Goal: Check status: Check status

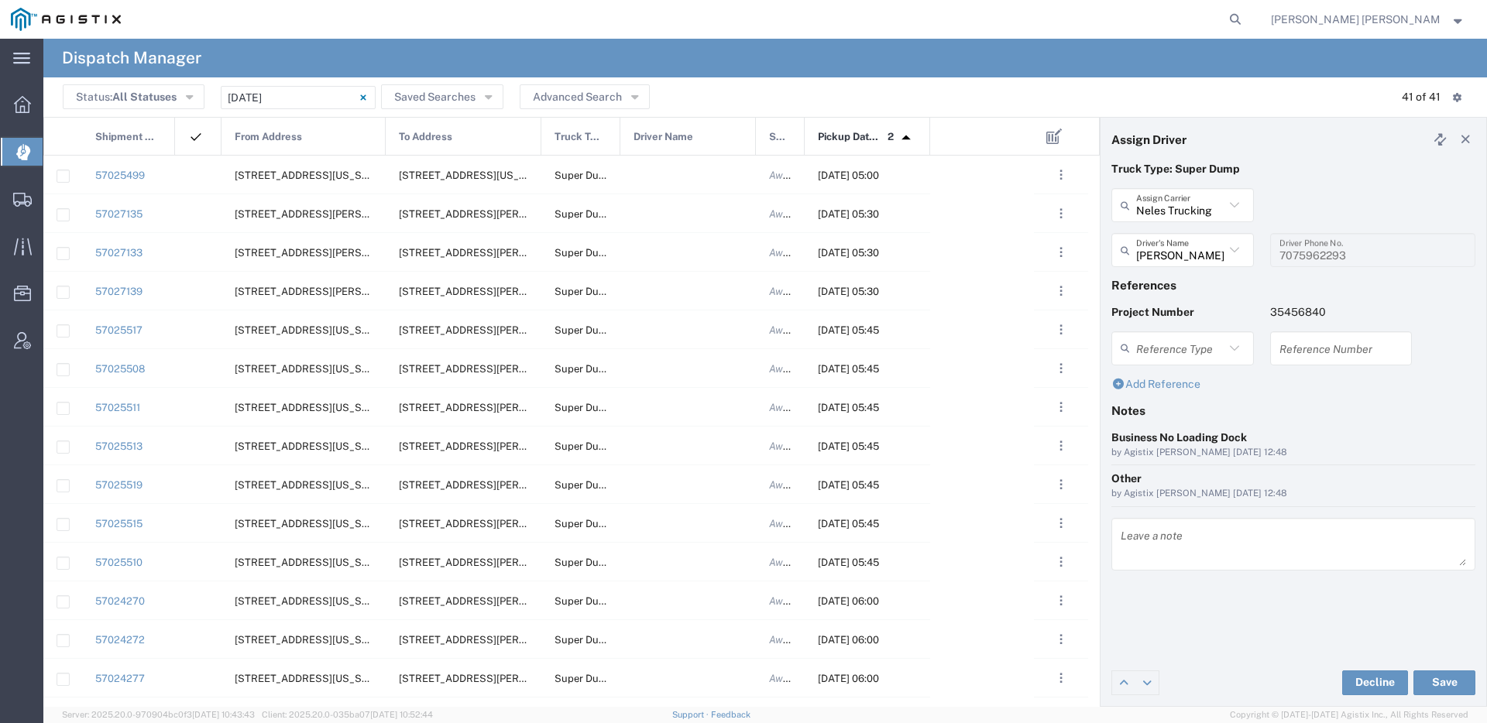
click at [1248, 9] on form at bounding box center [1236, 19] width 25 height 39
click at [1246, 19] on icon at bounding box center [1235, 20] width 22 height 22
click at [1224, 19] on input "search" at bounding box center [989, 19] width 471 height 37
paste input "56983715"
type input "56983715"
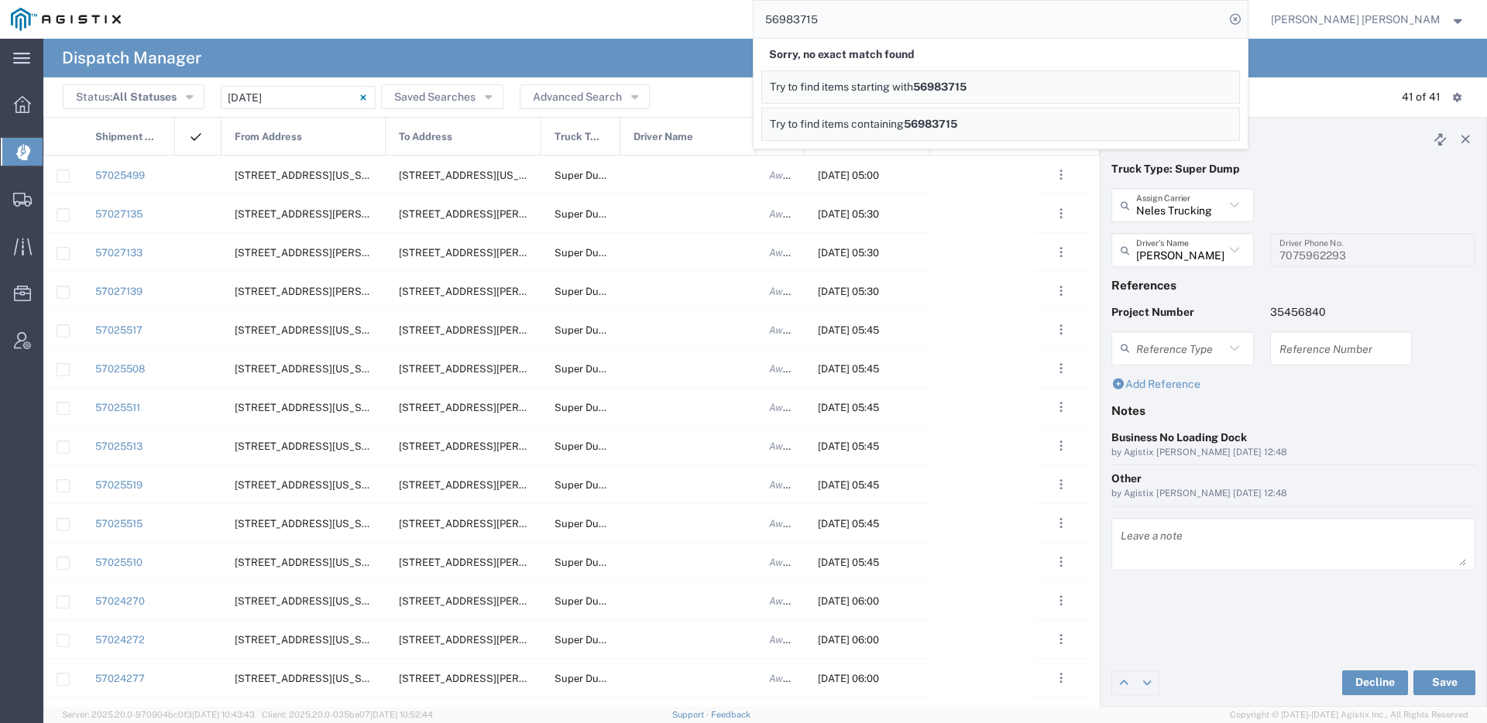
click at [953, 16] on input "56983715" at bounding box center [989, 19] width 471 height 37
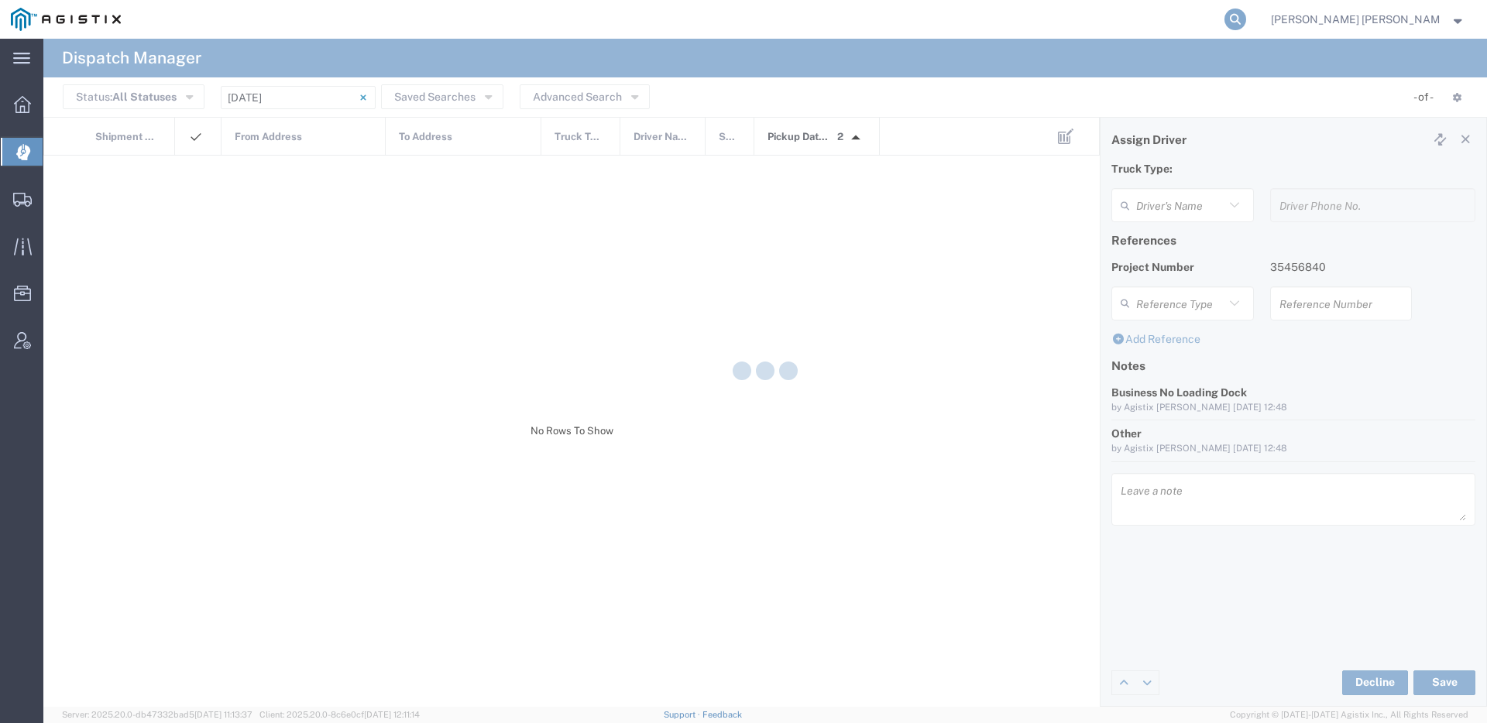
click at [1246, 19] on icon at bounding box center [1235, 20] width 22 height 22
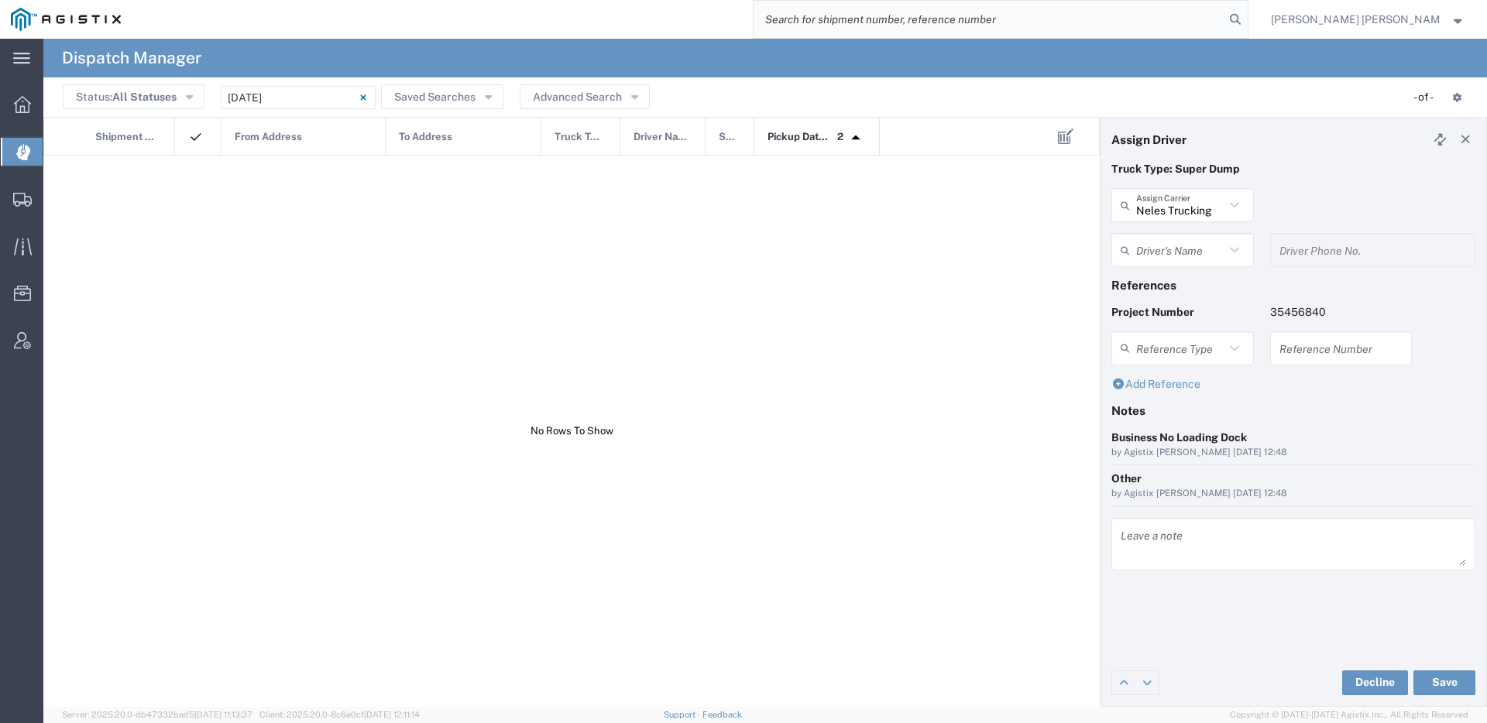
click at [1224, 18] on input "search" at bounding box center [989, 19] width 471 height 37
type input "[PERSON_NAME]"
type input "7075962293"
paste input "56983715"
type input "56983715"
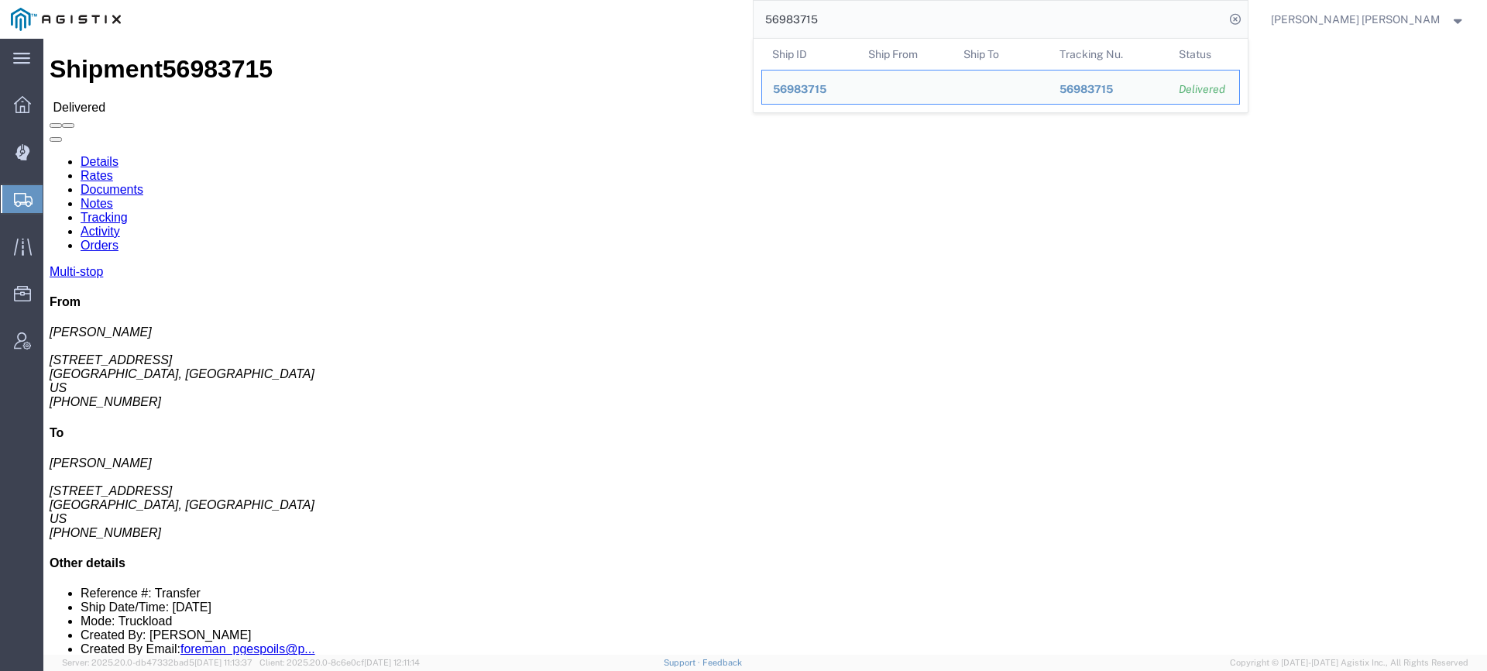
click link "Documents"
